Goal: Task Accomplishment & Management: Manage account settings

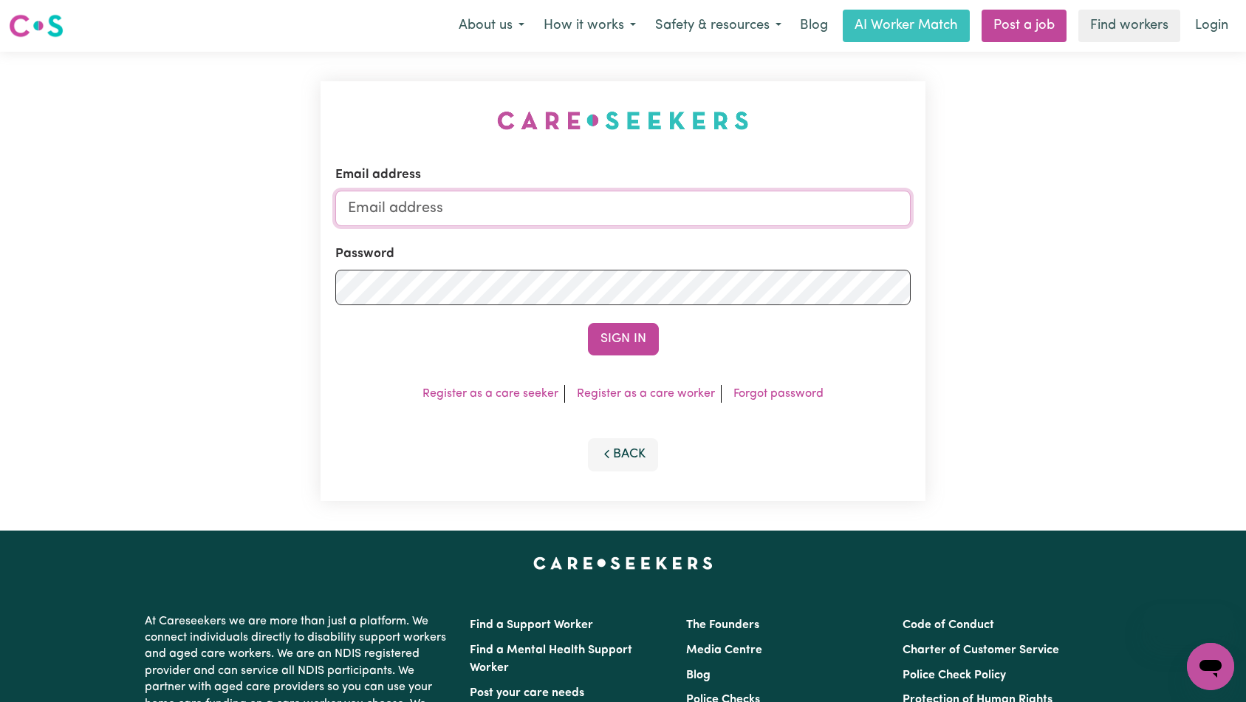
click at [691, 214] on input "Email address" at bounding box center [623, 208] width 576 height 35
click at [527, 267] on div "Password" at bounding box center [623, 274] width 576 height 61
drag, startPoint x: 510, startPoint y: 194, endPoint x: 520, endPoint y: 212, distance: 20.2
click at [511, 196] on input "superuser~" at bounding box center [623, 208] width 576 height 35
paste input "[EMAIL_ADDRESS][DOMAIN_NAME]"
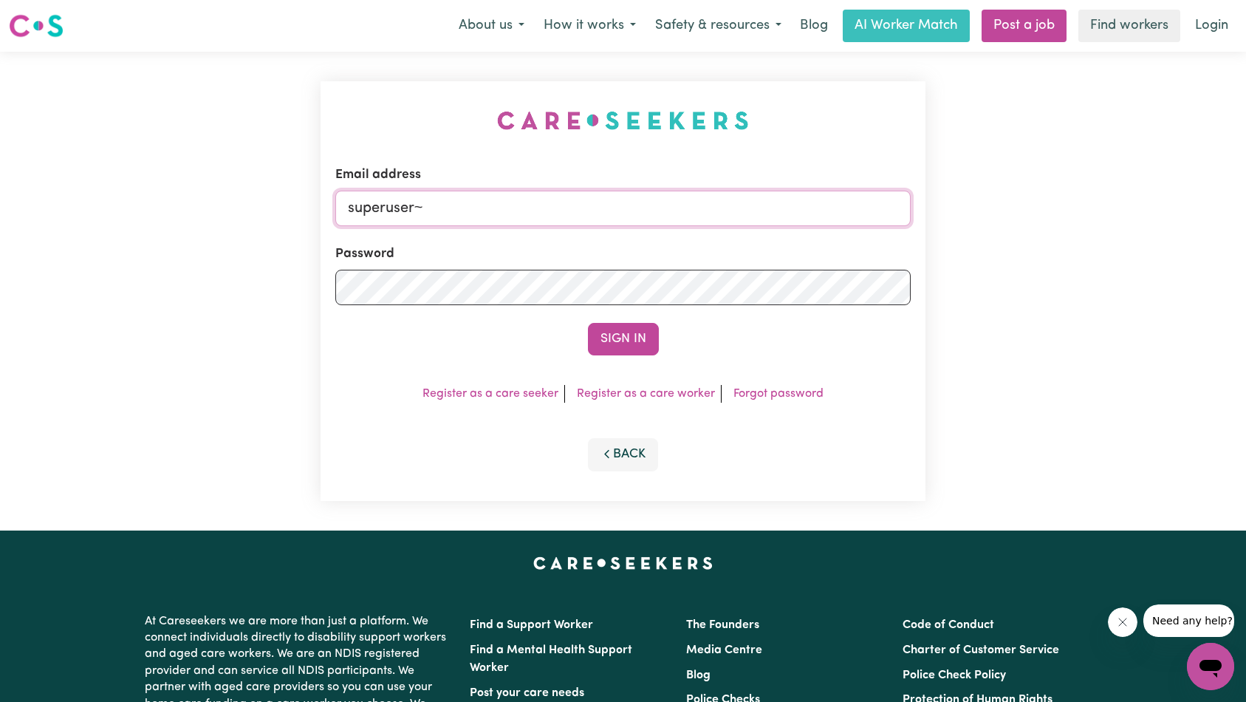
click at [582, 208] on input "superuser~" at bounding box center [623, 208] width 576 height 35
paste input "[EMAIL_ADDRESS][DOMAIN_NAME]"
type input "superuser~[EMAIL_ADDRESS][DOMAIN_NAME]"
click at [632, 335] on button "Sign In" at bounding box center [623, 339] width 71 height 32
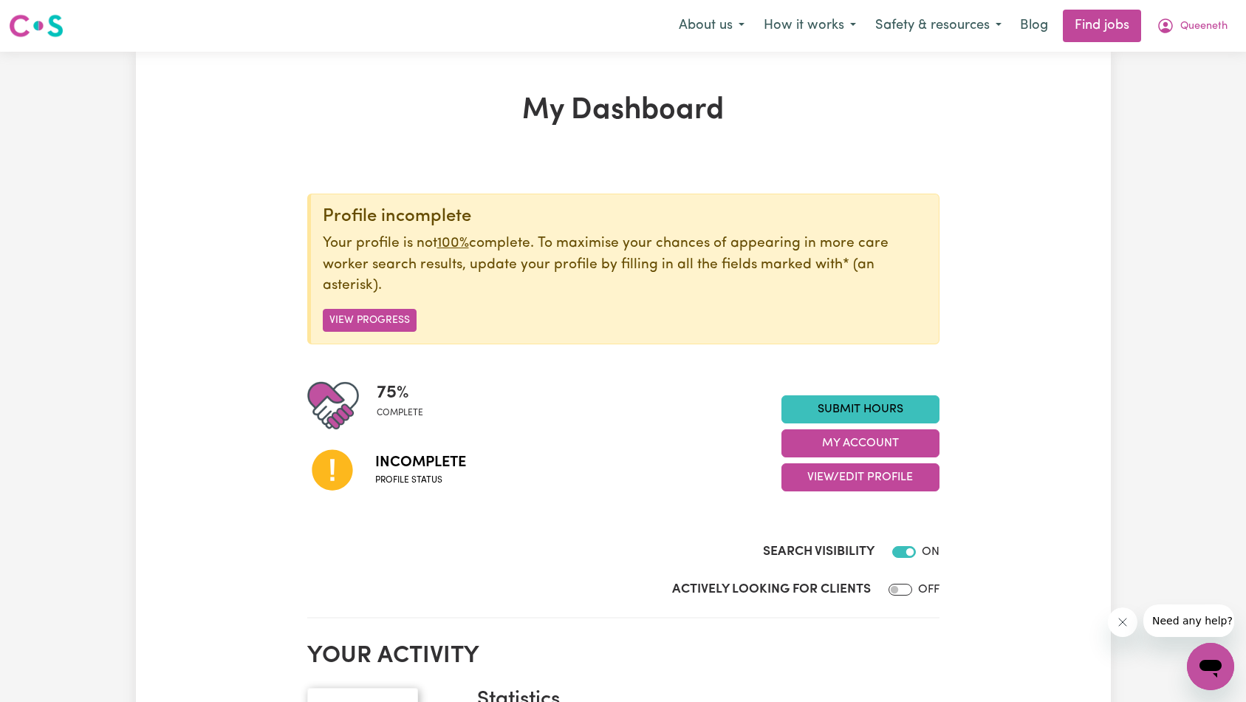
click at [1122, 629] on button "Close message from company" at bounding box center [1122, 622] width 30 height 30
click at [1197, 23] on span "Queeneth" at bounding box center [1203, 26] width 47 height 16
